Goal: Transaction & Acquisition: Purchase product/service

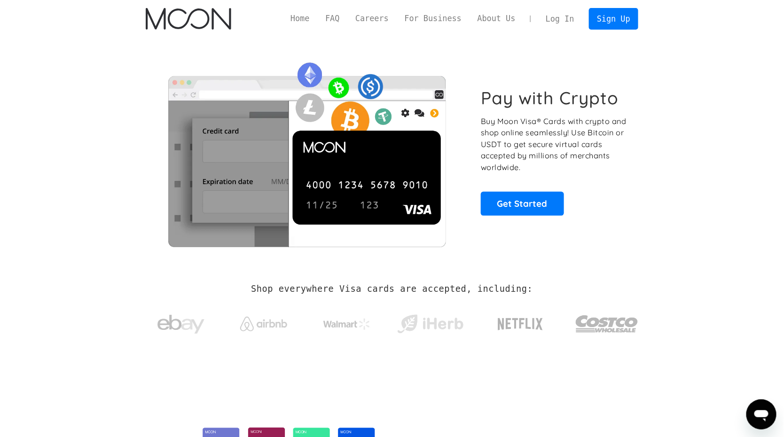
click at [562, 23] on link "Log In" at bounding box center [560, 18] width 44 height 21
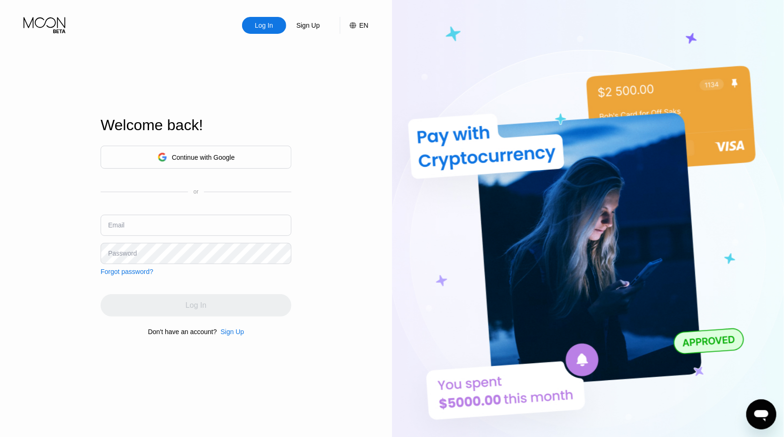
type input "[EMAIL_ADDRESS][DOMAIN_NAME]"
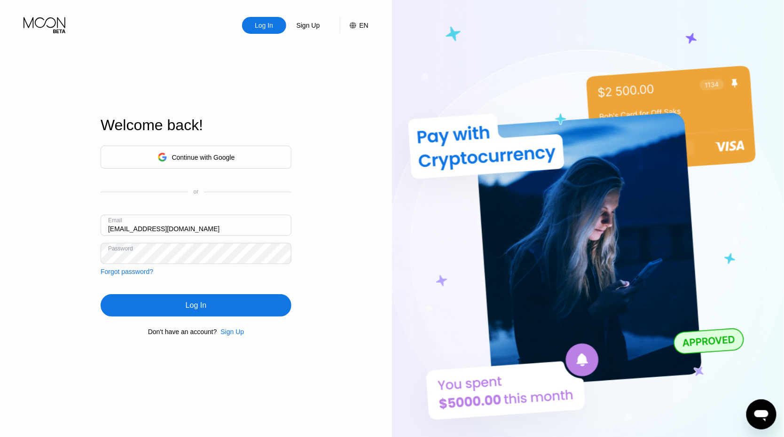
click at [162, 273] on div "Continue with Google or Email [EMAIL_ADDRESS][DOMAIN_NAME] Password Forgot pass…" at bounding box center [196, 211] width 191 height 130
click at [198, 302] on div "Log In" at bounding box center [196, 305] width 21 height 9
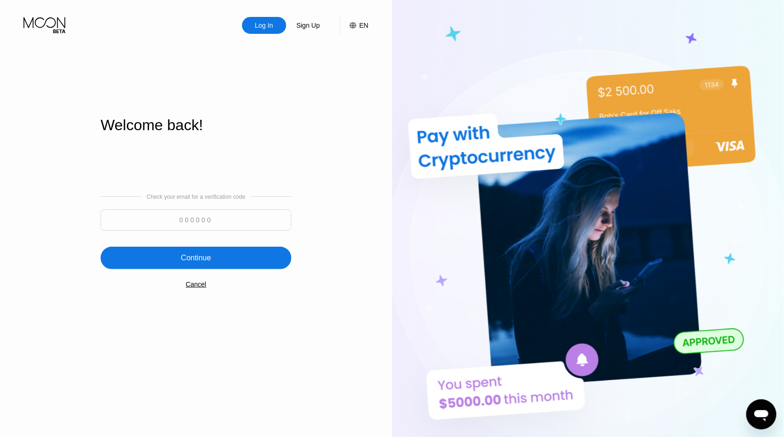
click at [228, 219] on input at bounding box center [196, 220] width 191 height 21
click at [199, 217] on input at bounding box center [196, 220] width 191 height 21
paste input "123061"
type input "123061"
click at [203, 257] on div "Continue" at bounding box center [196, 257] width 30 height 9
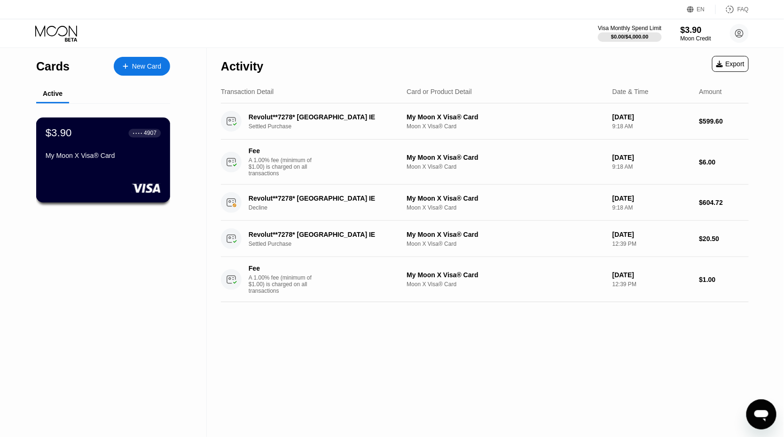
click at [88, 159] on div "My Moon X Visa® Card" at bounding box center [103, 156] width 115 height 8
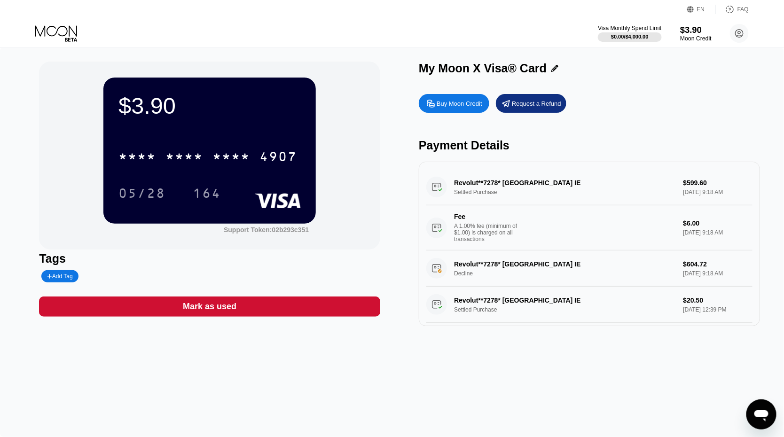
click at [692, 34] on div "$3.90" at bounding box center [696, 30] width 32 height 10
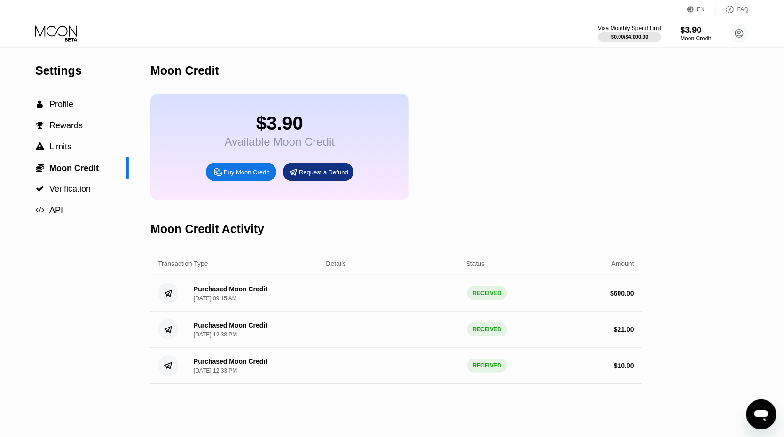
click at [238, 176] on div "Buy Moon Credit" at bounding box center [247, 172] width 46 height 8
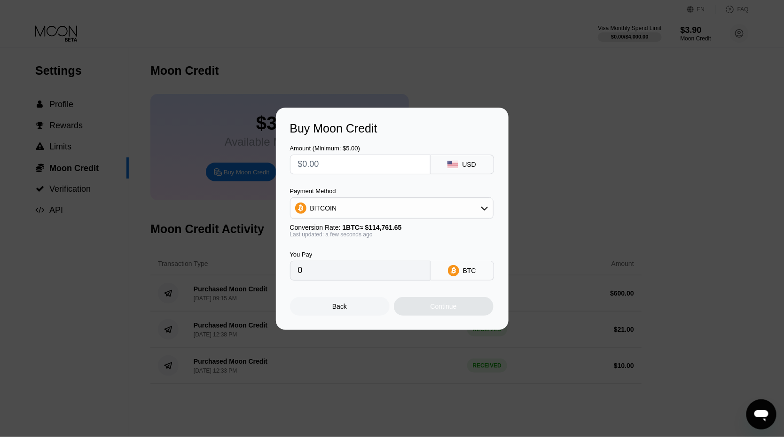
click at [340, 168] on input "text" at bounding box center [360, 164] width 125 height 19
type input "$3"
type input "0.00002615"
type input "$30"
type input "0.00026142"
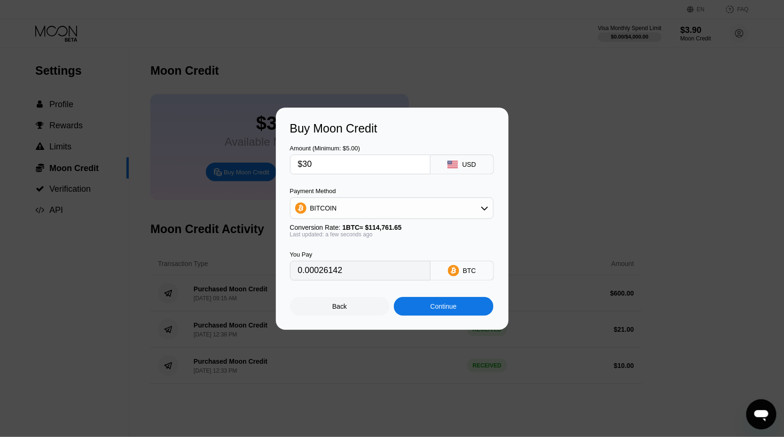
type input "$30"
click at [446, 245] on div "You Pay 0.00026142 BTC" at bounding box center [392, 259] width 205 height 43
click at [451, 310] on div "Continue" at bounding box center [444, 307] width 26 height 8
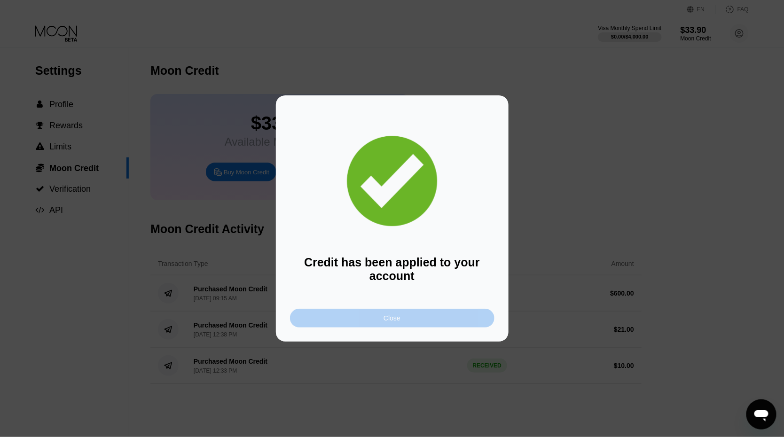
click at [401, 323] on div "Close" at bounding box center [392, 318] width 205 height 19
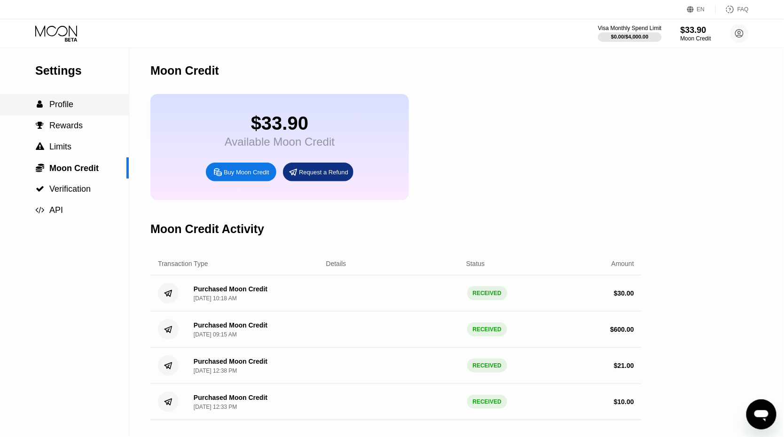
click at [69, 108] on span "Profile" at bounding box center [61, 104] width 24 height 9
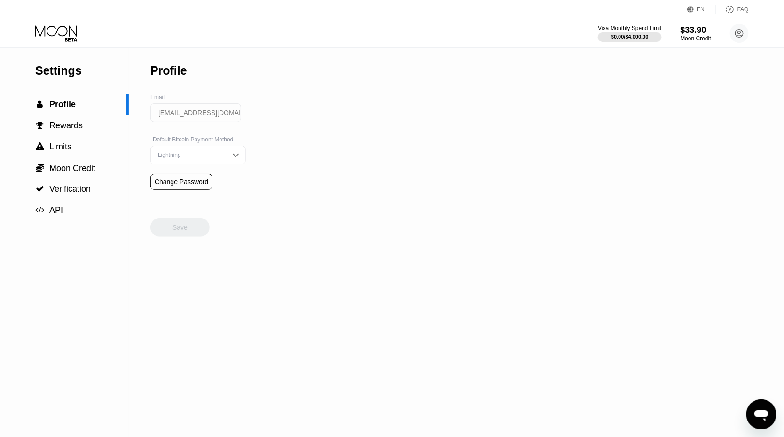
click at [63, 61] on div "Settings  Profile  Rewards  Limits  Moon Credit  Verification  API" at bounding box center [64, 134] width 129 height 174
click at [61, 41] on icon at bounding box center [57, 33] width 44 height 16
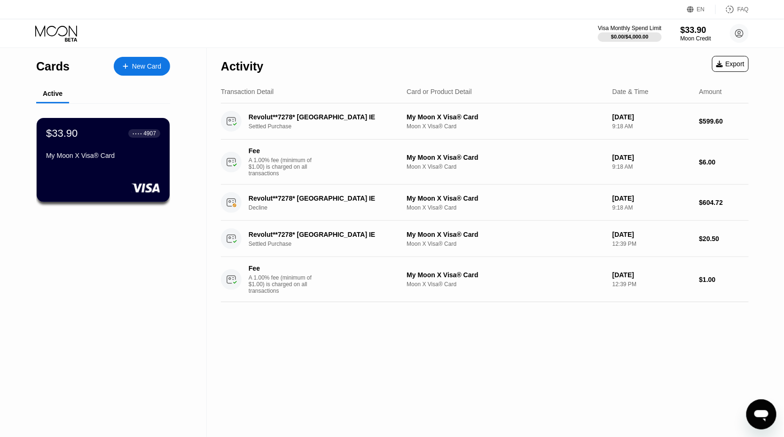
click at [102, 159] on div "My Moon X Visa® Card" at bounding box center [103, 156] width 114 height 8
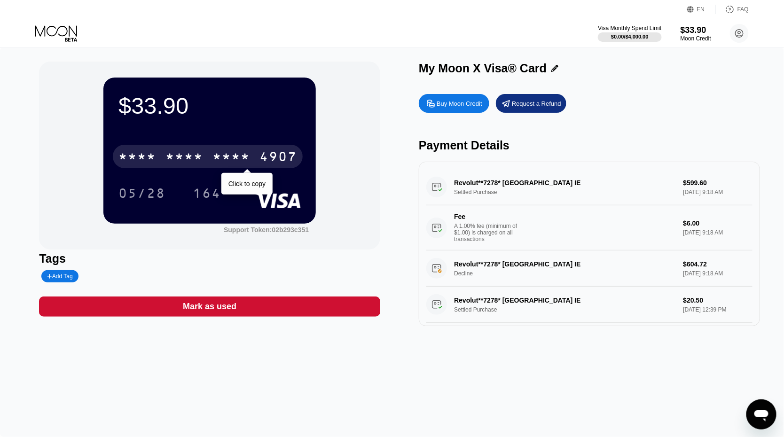
click at [228, 159] on div "* * * *" at bounding box center [232, 157] width 38 height 15
click at [244, 159] on div "2261" at bounding box center [232, 157] width 38 height 15
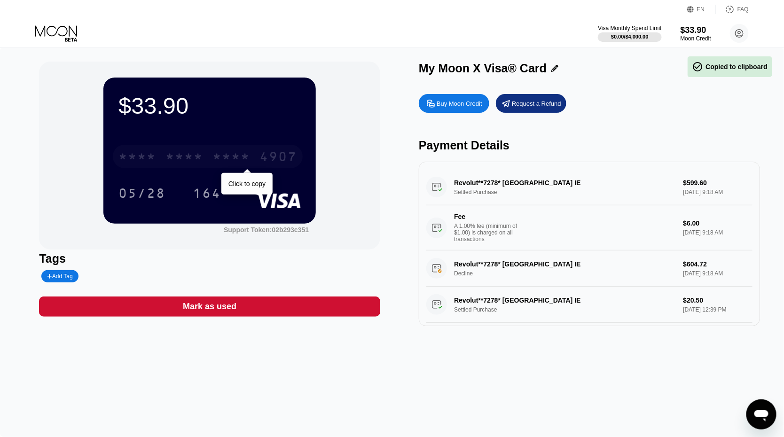
click at [244, 159] on div "* * * *" at bounding box center [232, 157] width 38 height 15
